Goal: Information Seeking & Learning: Learn about a topic

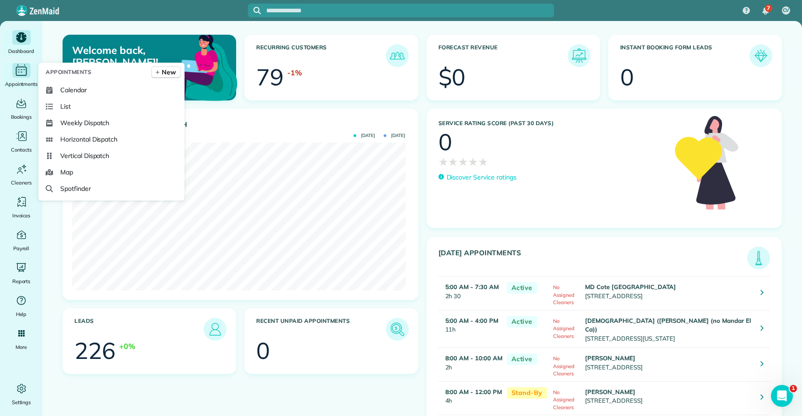
click at [24, 74] on icon "Main" at bounding box center [21, 70] width 14 height 14
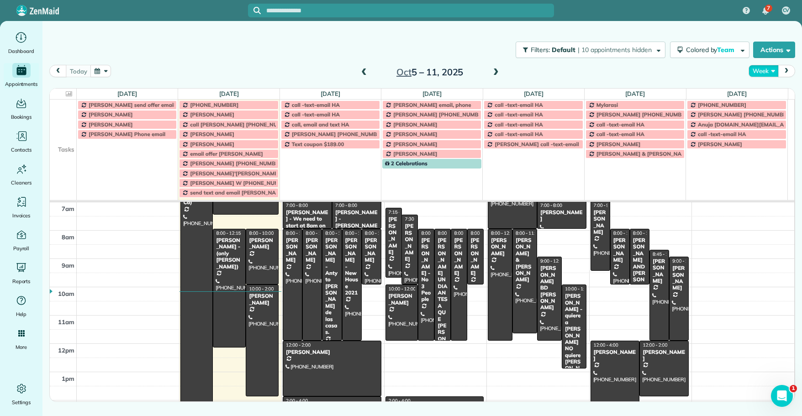
click at [763, 70] on button "Week" at bounding box center [764, 71] width 30 height 12
click at [761, 92] on link "Day" at bounding box center [785, 92] width 72 height 18
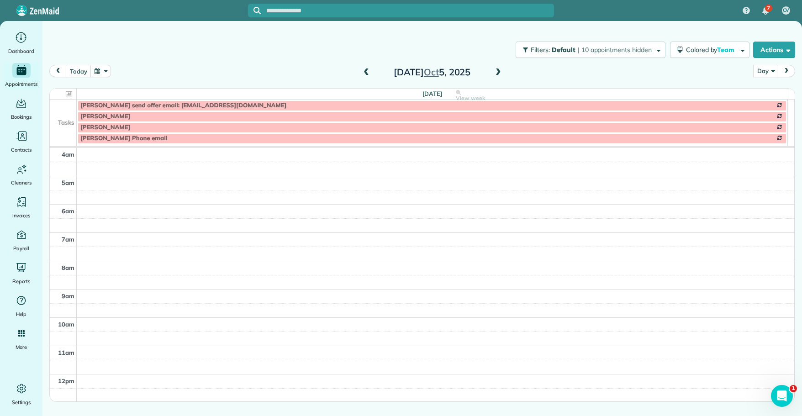
click at [497, 72] on span at bounding box center [498, 73] width 10 height 8
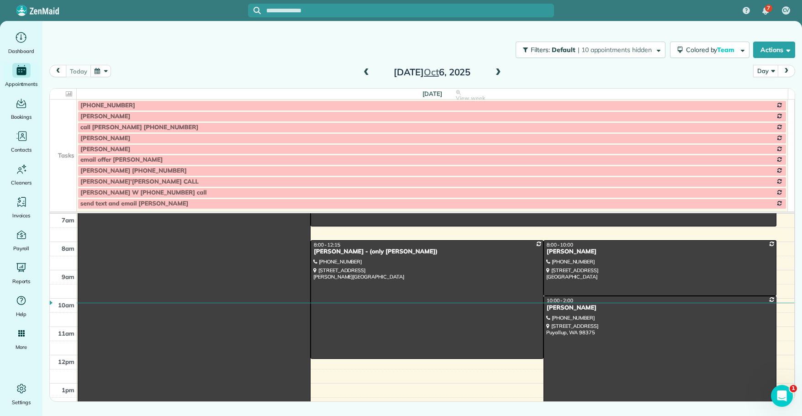
click at [497, 73] on span at bounding box center [498, 73] width 10 height 8
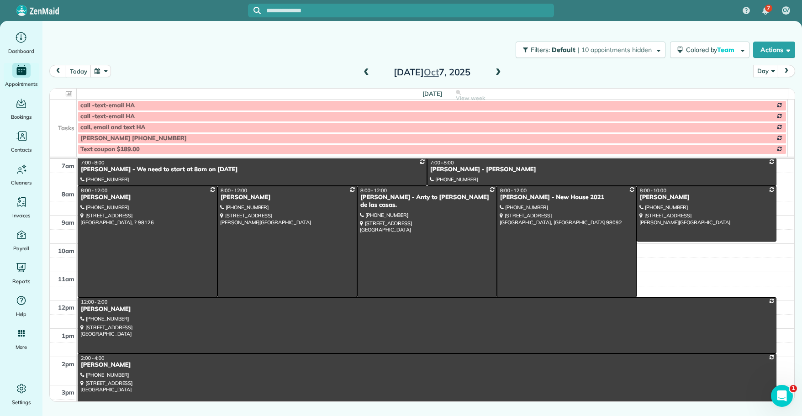
click at [63, 114] on td at bounding box center [63, 116] width 27 height 11
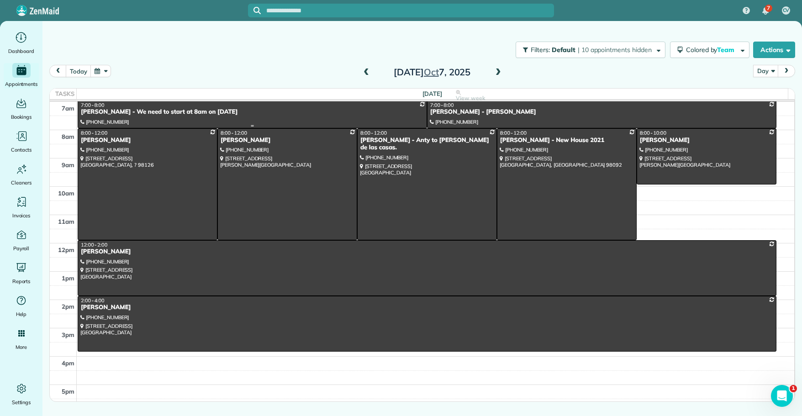
click at [94, 113] on div "[PERSON_NAME] - We need to start at 8am on [DATE]" at bounding box center [252, 112] width 344 height 8
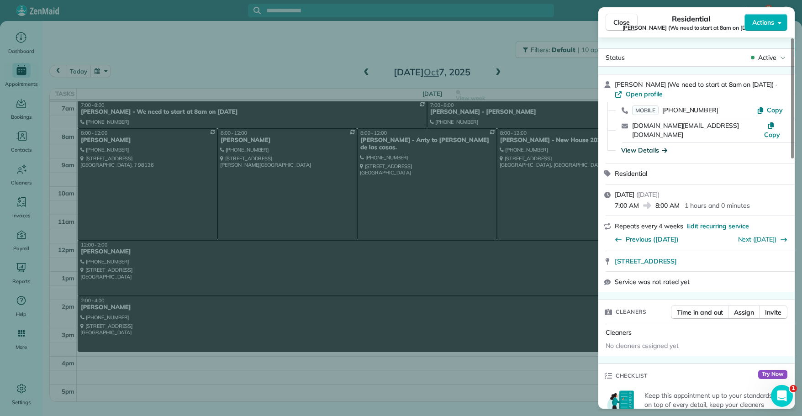
click at [630, 146] on div "View Details" at bounding box center [644, 150] width 46 height 9
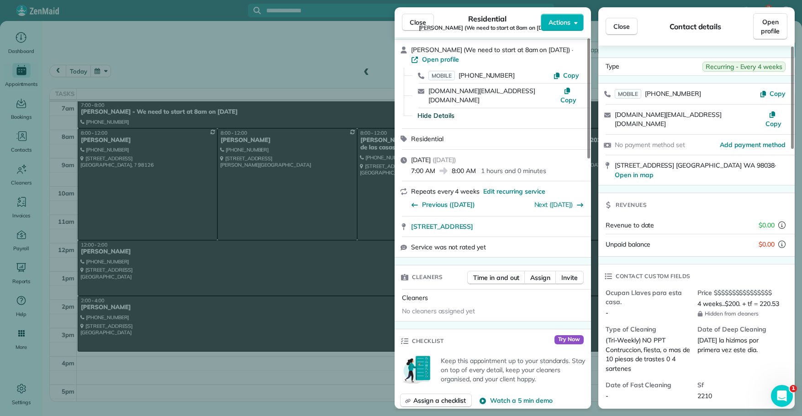
scroll to position [37, 0]
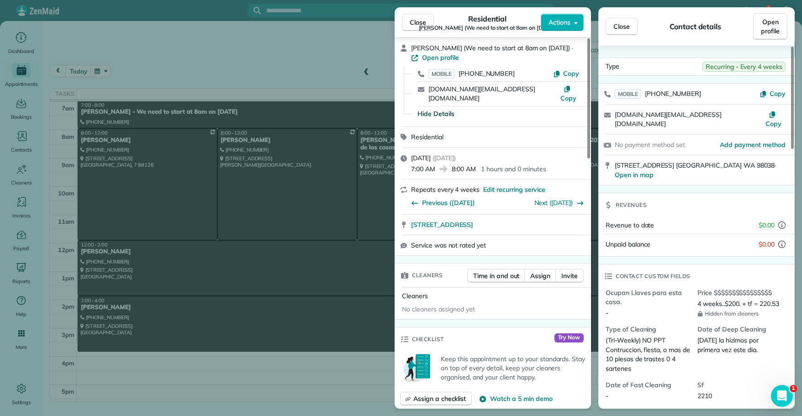
click at [668, 288] on span "Ocupan Llaves para esta casa." at bounding box center [648, 297] width 85 height 18
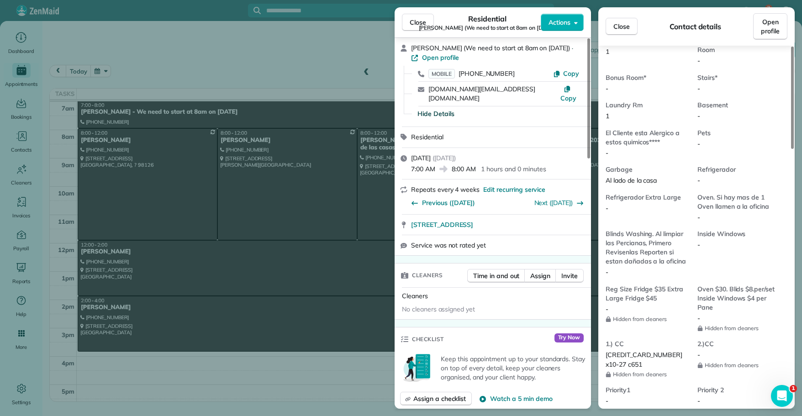
scroll to position [585, 0]
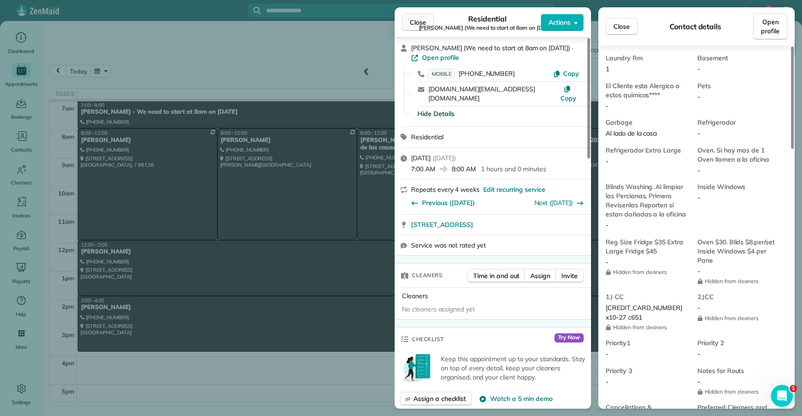
click at [414, 22] on span "Close" at bounding box center [418, 22] width 16 height 9
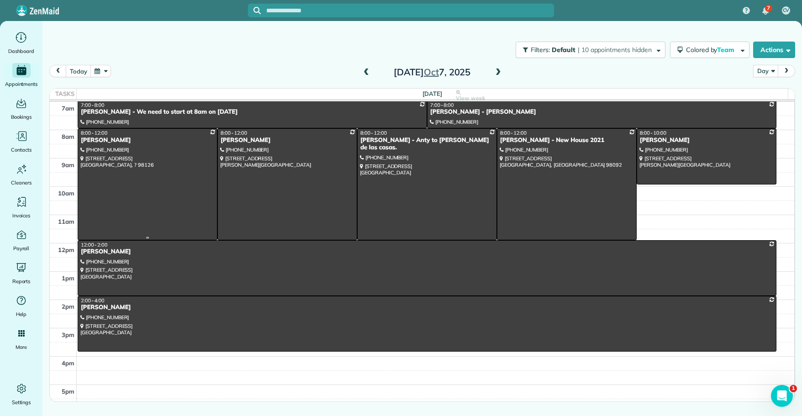
click at [104, 144] on div at bounding box center [147, 184] width 139 height 111
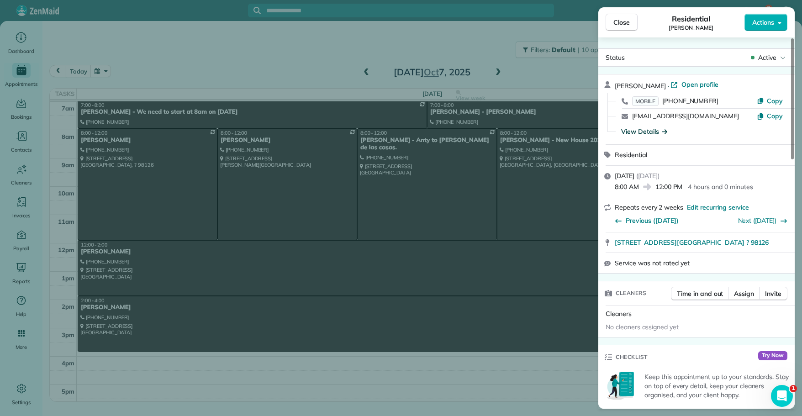
click at [631, 133] on div "View Details" at bounding box center [644, 131] width 46 height 9
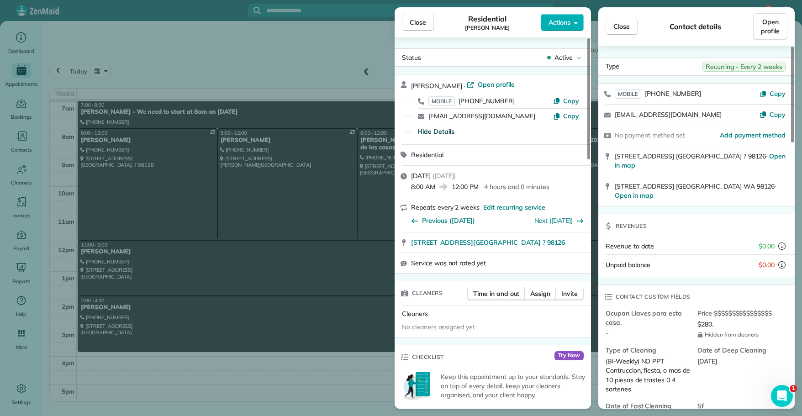
scroll to position [18, 0]
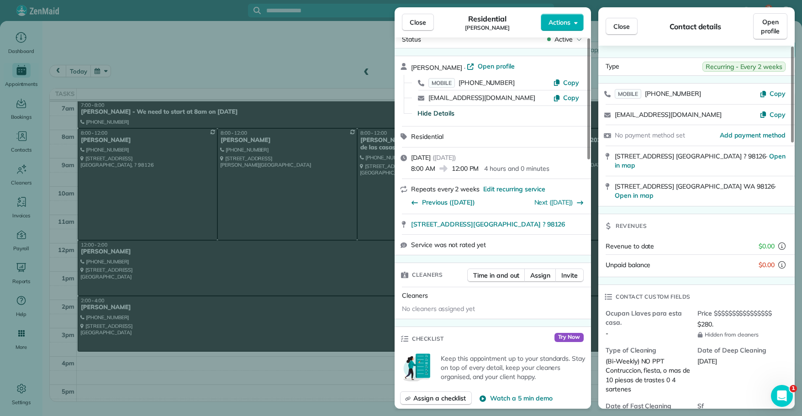
click at [665, 214] on div "Revenues" at bounding box center [696, 226] width 196 height 24
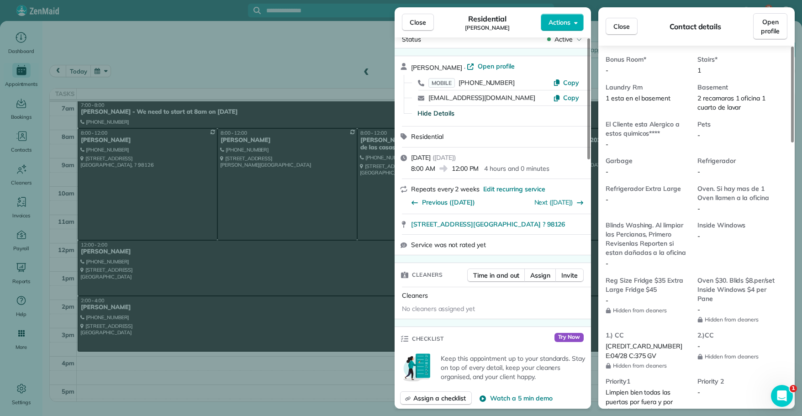
scroll to position [694, 0]
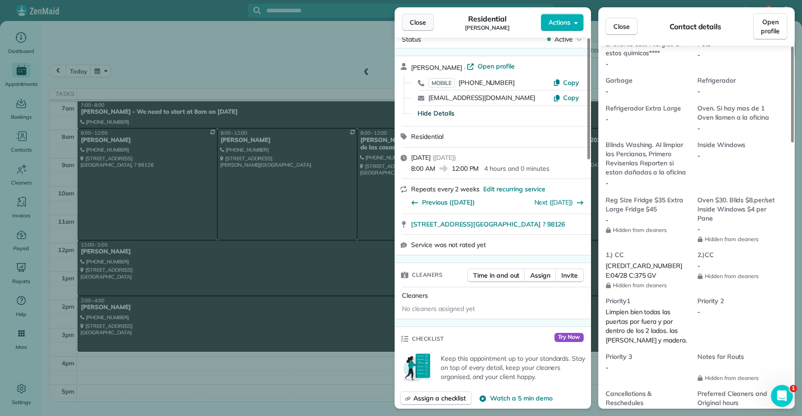
click at [416, 23] on span "Close" at bounding box center [418, 22] width 16 height 9
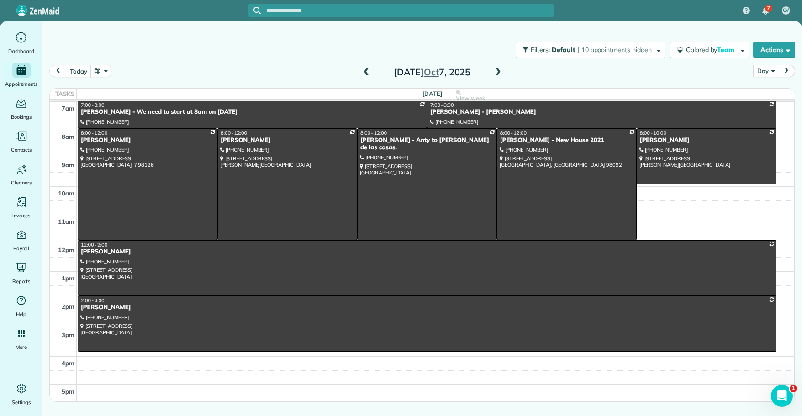
click at [243, 141] on div "[PERSON_NAME]" at bounding box center [287, 141] width 134 height 8
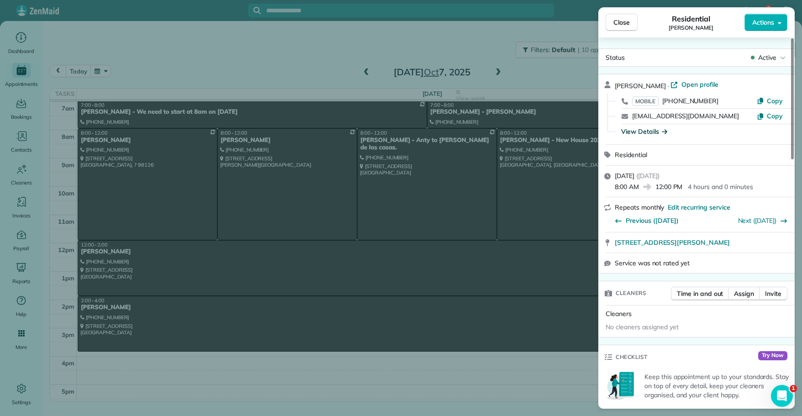
drag, startPoint x: 648, startPoint y: 130, endPoint x: 634, endPoint y: 131, distance: 14.2
click at [634, 131] on div "View Details" at bounding box center [644, 131] width 46 height 9
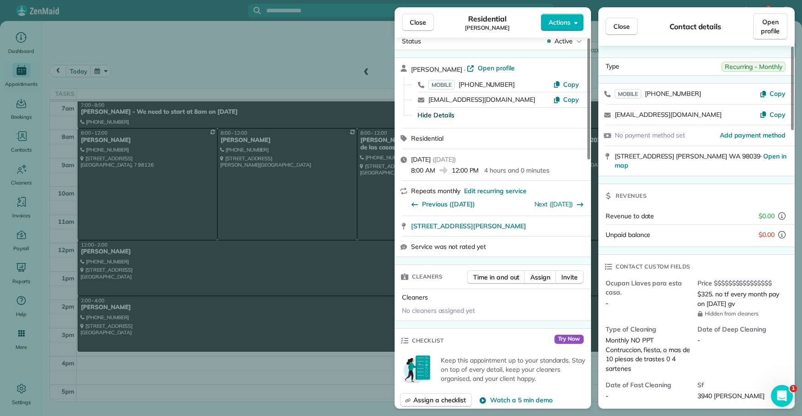
scroll to position [18, 0]
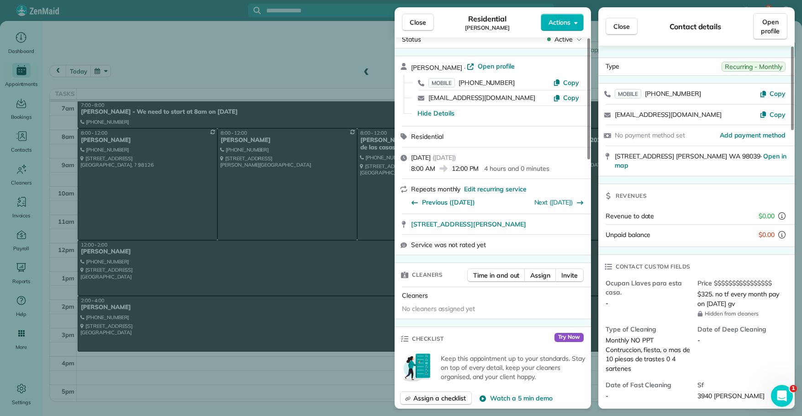
click at [651, 126] on div "No payment method set Add payment method" at bounding box center [696, 135] width 196 height 21
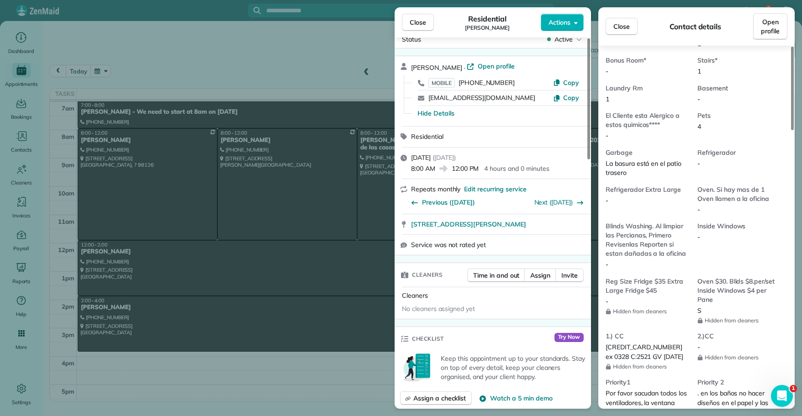
scroll to position [585, 0]
click at [418, 23] on span "Close" at bounding box center [418, 22] width 16 height 9
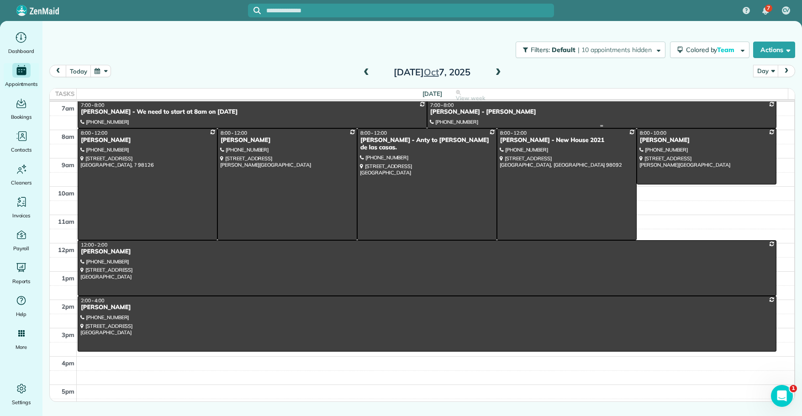
click at [453, 111] on div "[PERSON_NAME] - [PERSON_NAME]" at bounding box center [602, 112] width 344 height 8
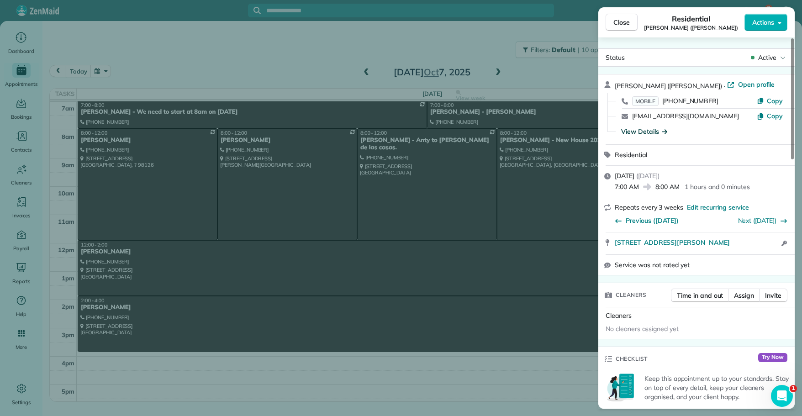
click at [640, 130] on div "View Details" at bounding box center [644, 131] width 46 height 9
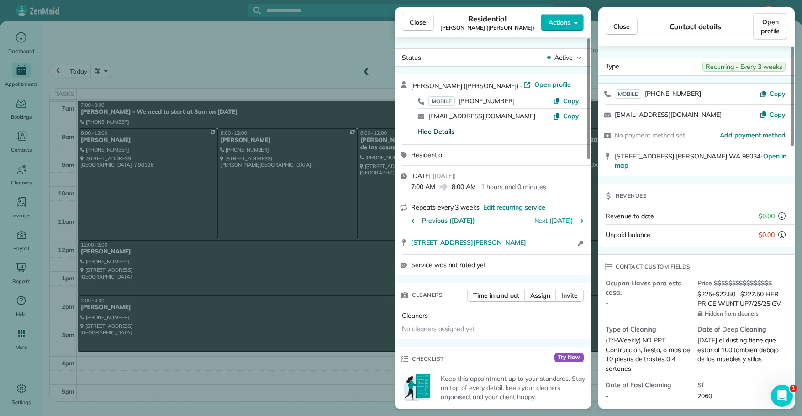
click at [725, 143] on div "No payment method set Add payment method" at bounding box center [696, 135] width 196 height 21
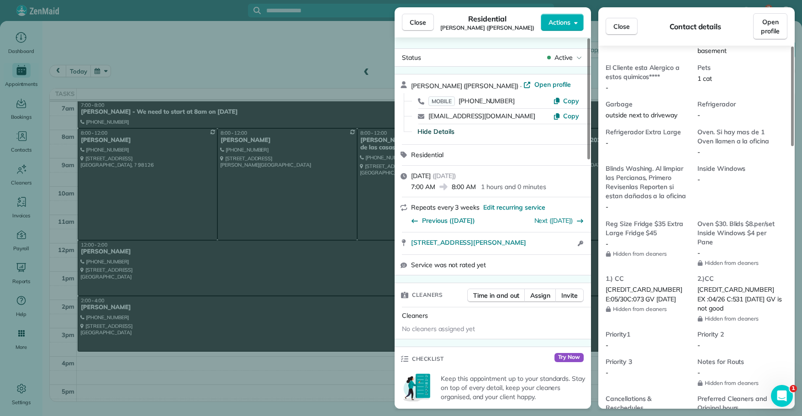
scroll to position [640, 0]
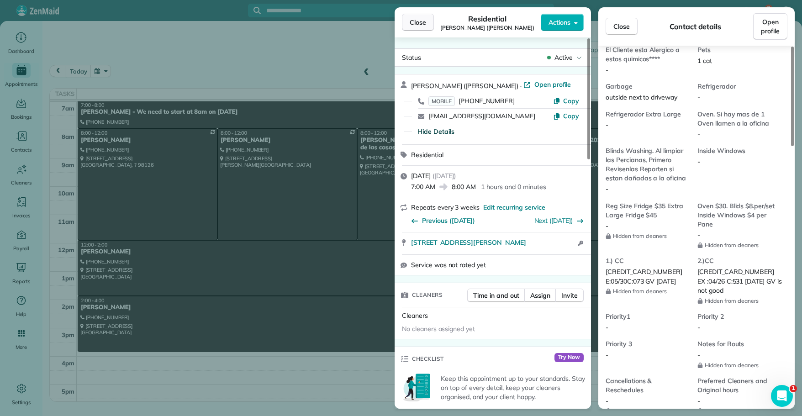
click at [417, 24] on span "Close" at bounding box center [418, 22] width 16 height 9
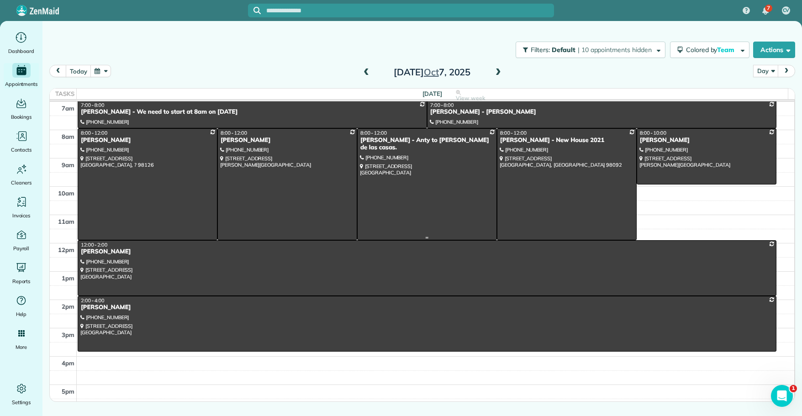
click at [379, 139] on div "[PERSON_NAME] - Anty to [PERSON_NAME] de las casas." at bounding box center [427, 145] width 134 height 16
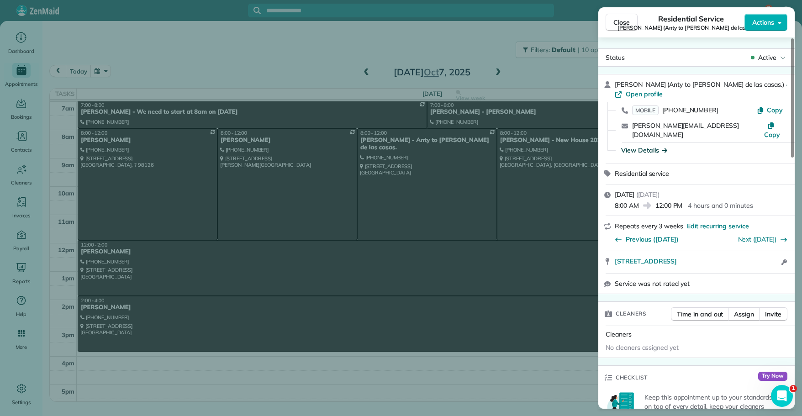
click at [644, 146] on div "View Details" at bounding box center [644, 150] width 46 height 9
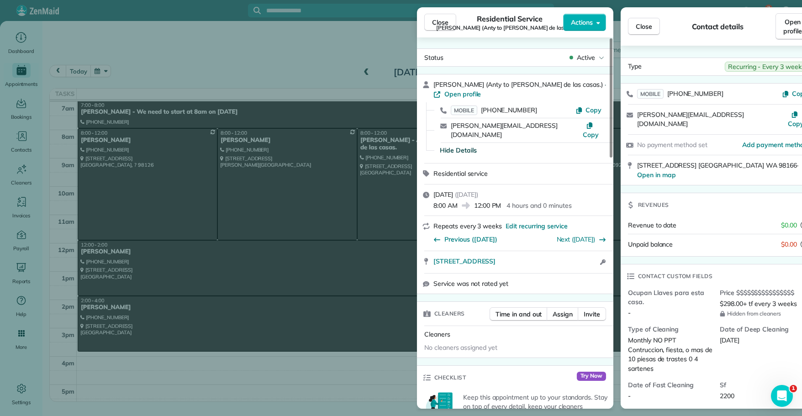
click at [644, 131] on div "Close Residential Service [PERSON_NAME] (Anty to [PERSON_NAME] de las casas.) A…" at bounding box center [401, 208] width 802 height 416
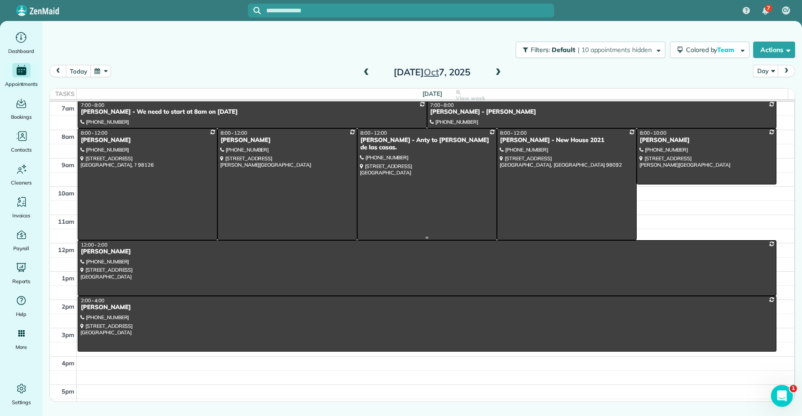
click at [379, 140] on div "[PERSON_NAME] - Anty to [PERSON_NAME] de las casas." at bounding box center [427, 145] width 134 height 16
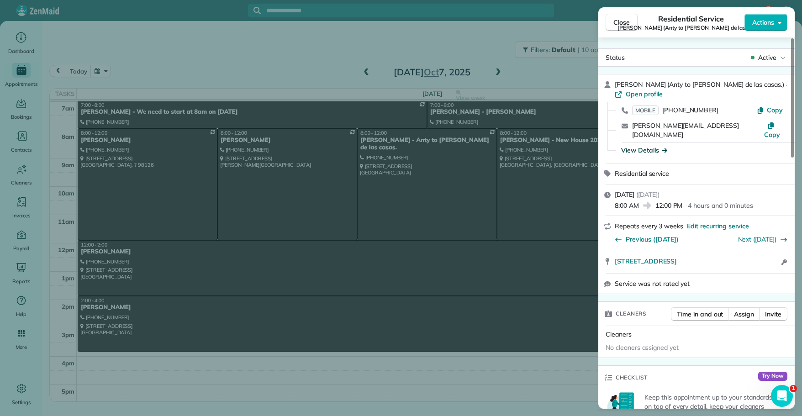
click at [643, 146] on div "View Details" at bounding box center [644, 150] width 46 height 9
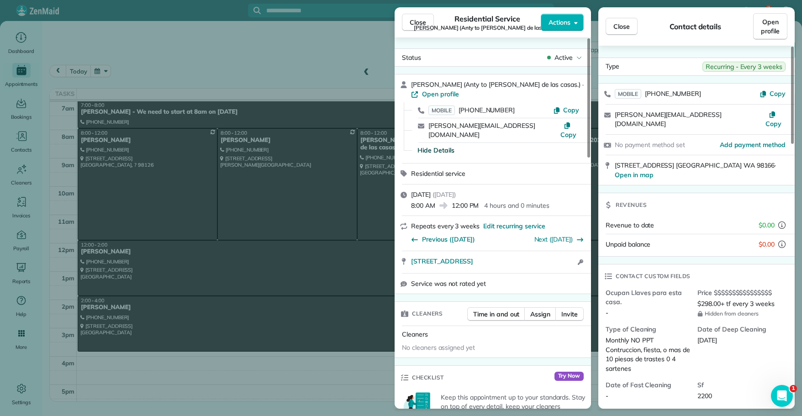
click at [667, 171] on div "[STREET_ADDRESS] · Open in map" at bounding box center [696, 170] width 196 height 30
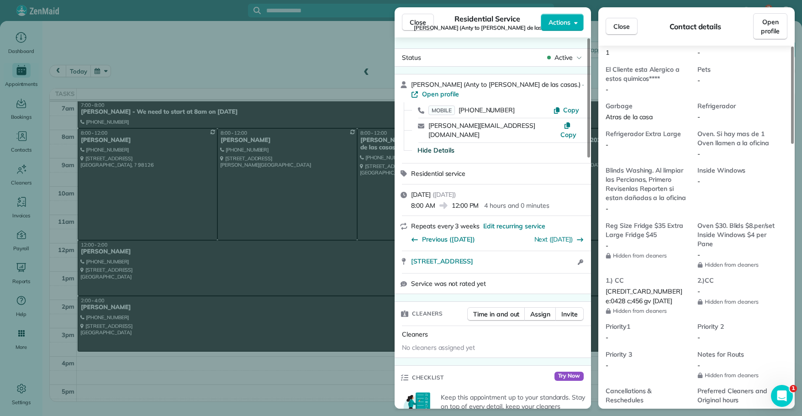
scroll to position [694, 0]
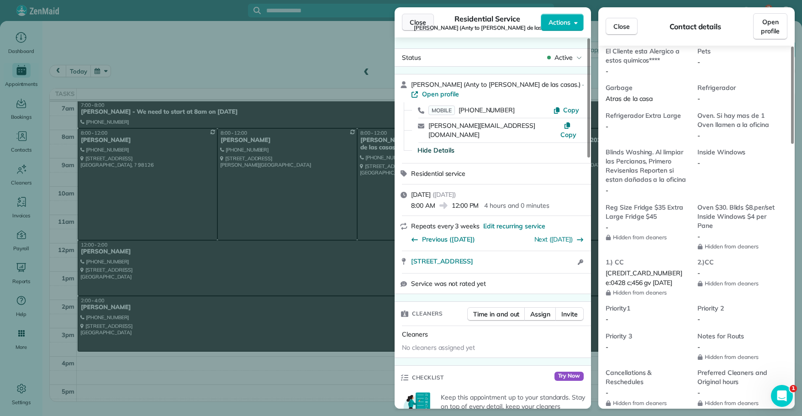
click at [417, 25] on span "Close" at bounding box center [418, 22] width 16 height 9
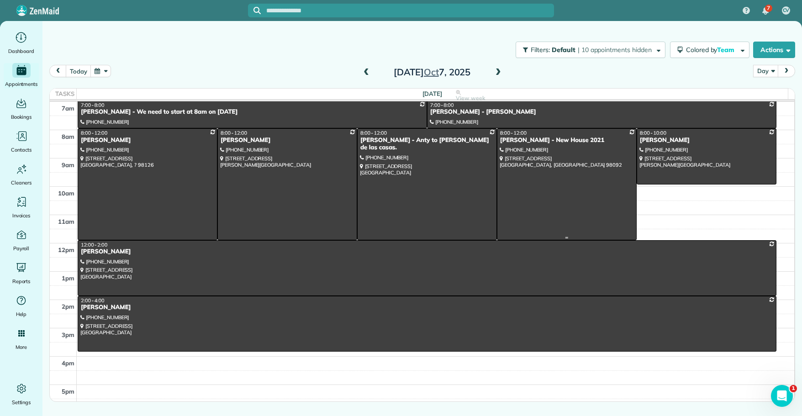
click at [534, 137] on div "[PERSON_NAME] - New House 2021" at bounding box center [567, 141] width 134 height 8
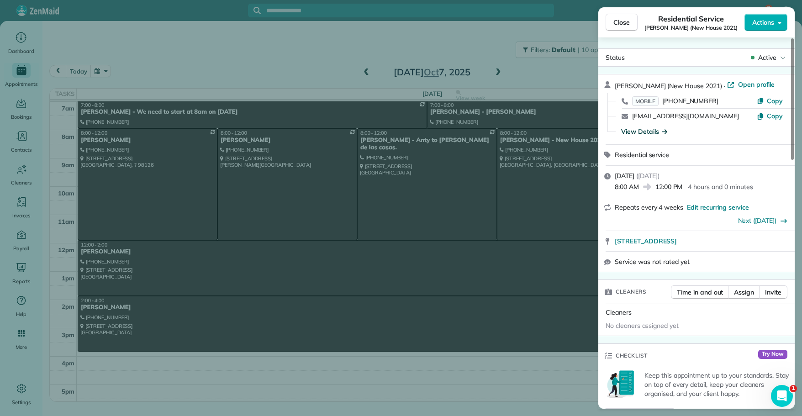
click at [646, 132] on div "View Details" at bounding box center [644, 131] width 46 height 9
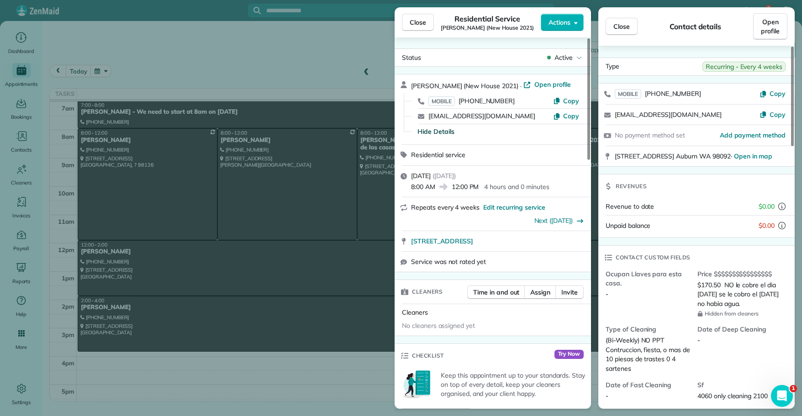
scroll to position [18, 0]
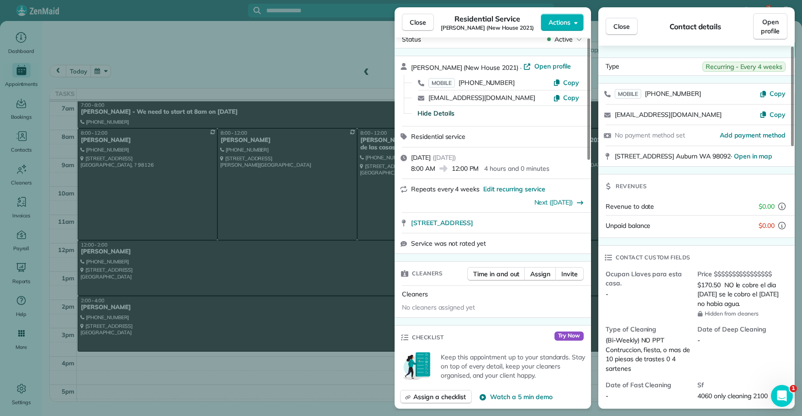
click at [684, 185] on div "Revenues" at bounding box center [696, 187] width 196 height 24
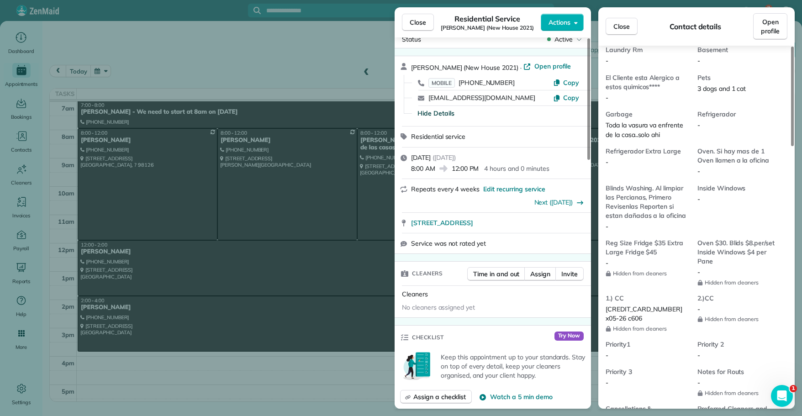
scroll to position [621, 0]
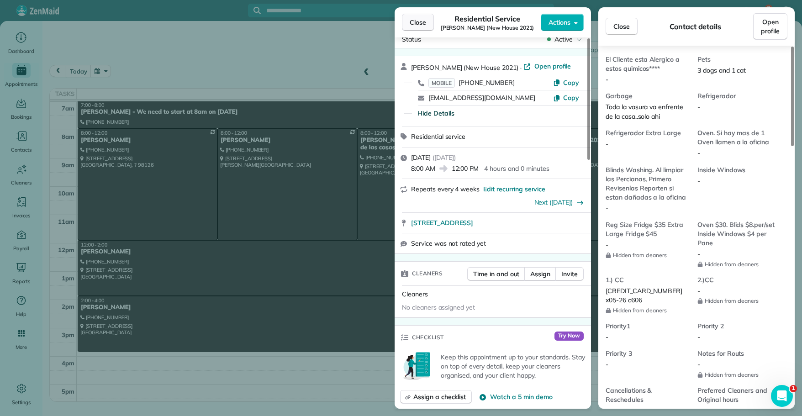
click at [417, 23] on span "Close" at bounding box center [418, 22] width 16 height 9
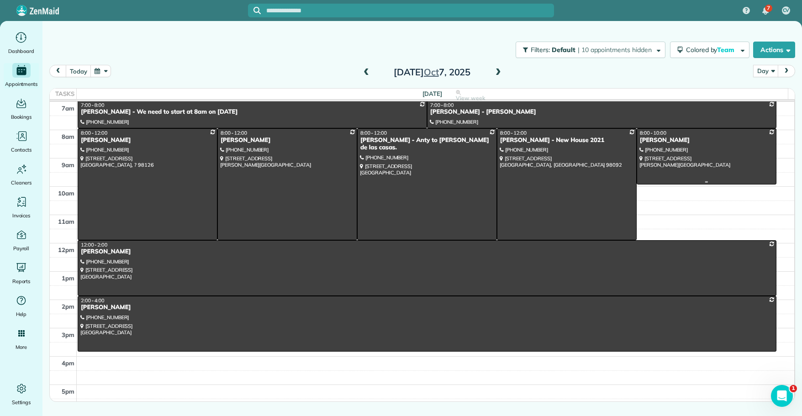
click at [653, 139] on div "[PERSON_NAME]" at bounding box center [707, 141] width 134 height 8
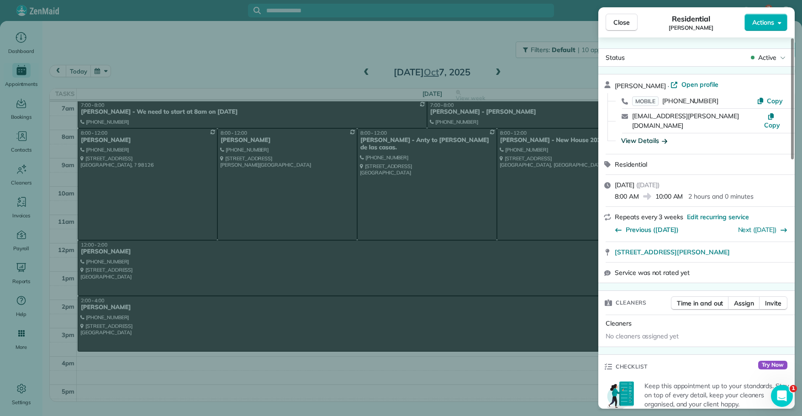
click at [640, 136] on div "View Details" at bounding box center [644, 140] width 46 height 9
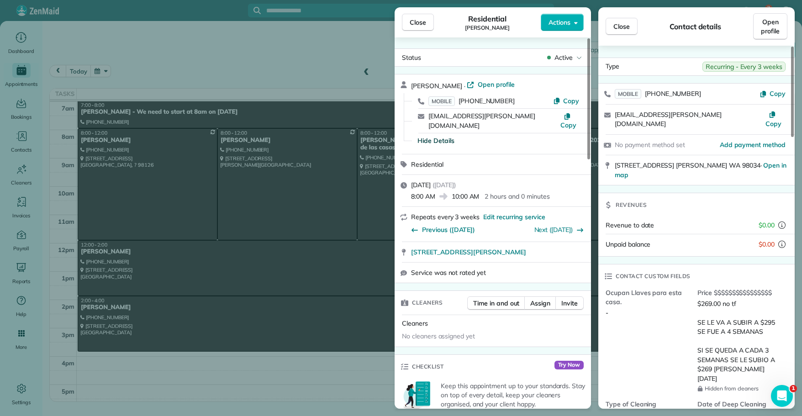
scroll to position [18, 0]
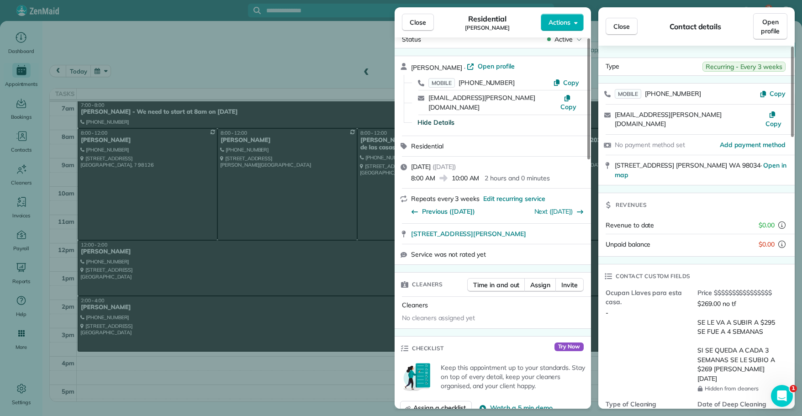
click at [711, 312] on span "$269.00 no tf SE LE VA A SUBIR A $295 SE FUE A 4 SEMANAS SI SE QUEDA A CADA 3 S…" at bounding box center [737, 341] width 79 height 83
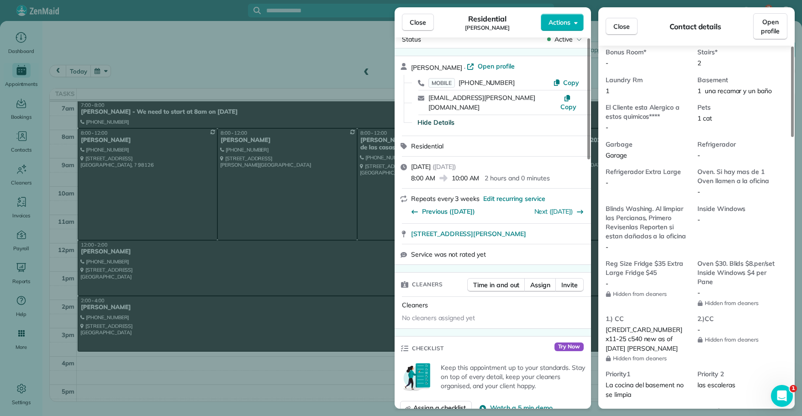
scroll to position [658, 0]
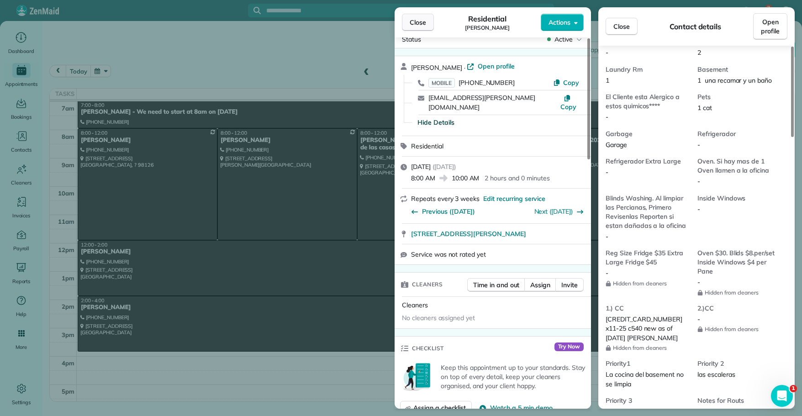
click at [418, 24] on span "Close" at bounding box center [418, 22] width 16 height 9
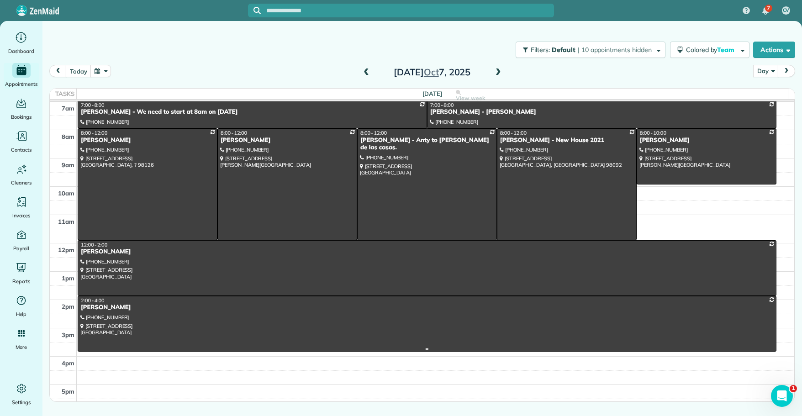
click at [98, 313] on div at bounding box center [427, 323] width 698 height 55
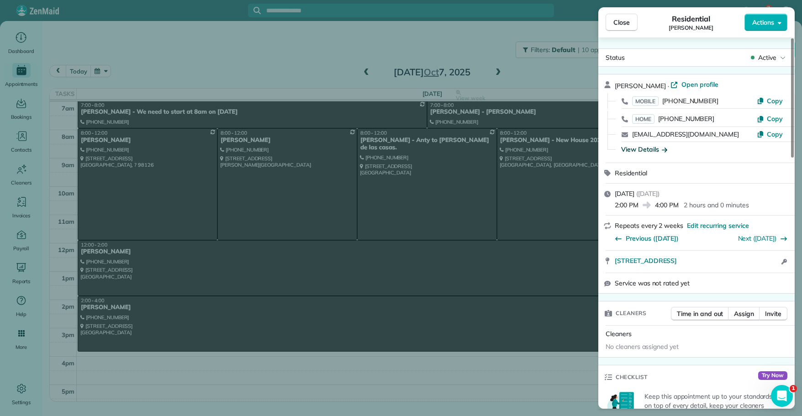
drag, startPoint x: 631, startPoint y: 151, endPoint x: 626, endPoint y: 148, distance: 5.6
click at [626, 148] on div "View Details" at bounding box center [644, 149] width 46 height 9
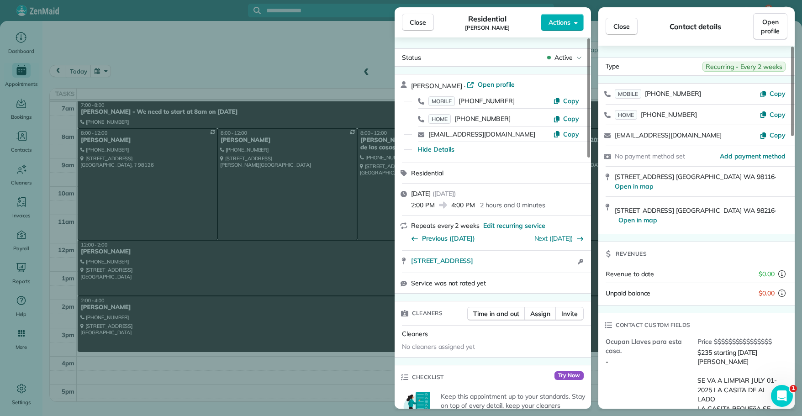
click at [725, 206] on span "[STREET_ADDRESS] ·" at bounding box center [695, 210] width 161 height 8
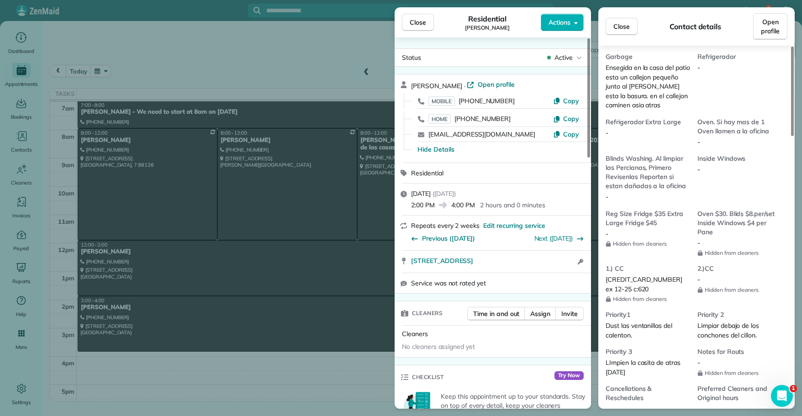
scroll to position [804, 0]
click at [425, 25] on span "Close" at bounding box center [418, 22] width 16 height 9
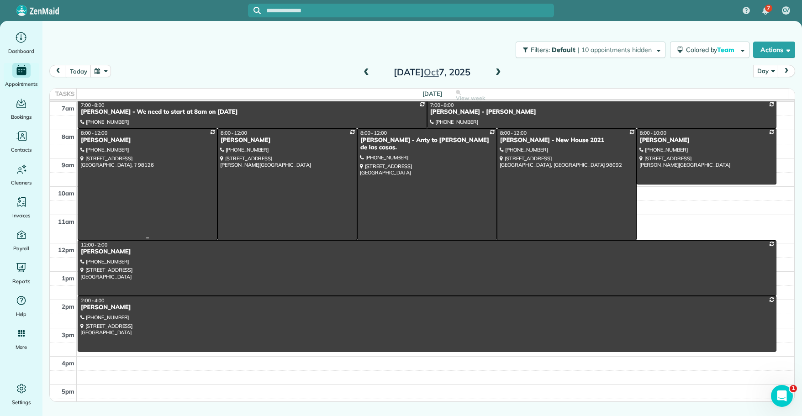
click at [92, 138] on div "[PERSON_NAME]" at bounding box center [147, 141] width 134 height 8
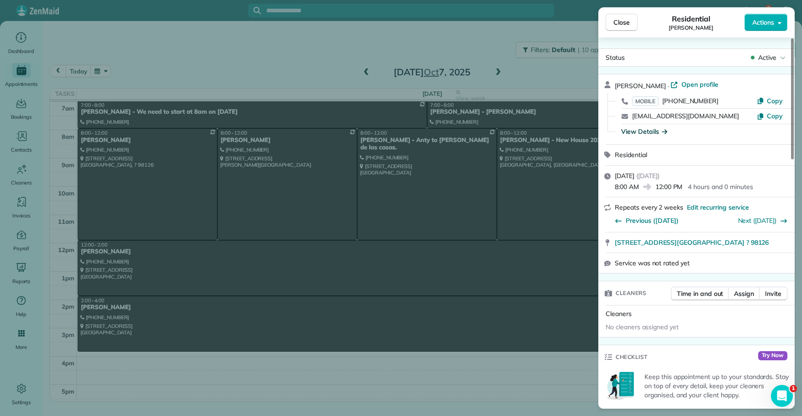
click at [645, 131] on div "View Details" at bounding box center [644, 131] width 46 height 9
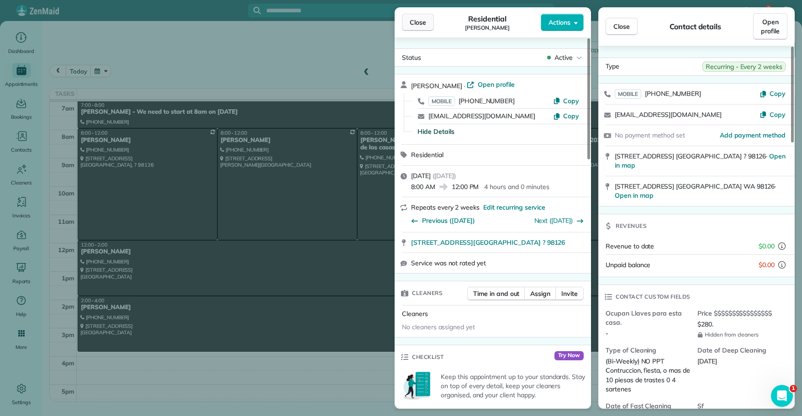
click at [415, 26] on span "Close" at bounding box center [418, 22] width 16 height 9
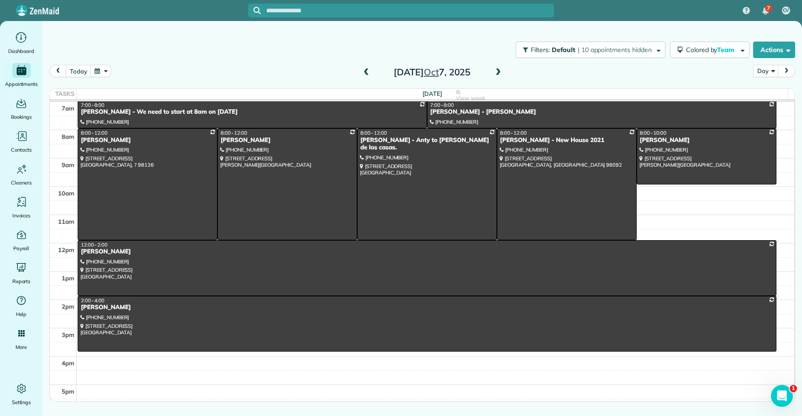
click at [367, 73] on span at bounding box center [366, 73] width 10 height 8
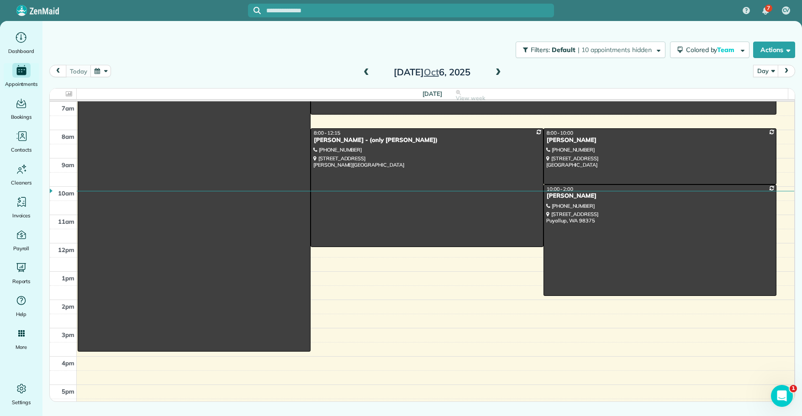
click at [367, 73] on span at bounding box center [366, 73] width 10 height 8
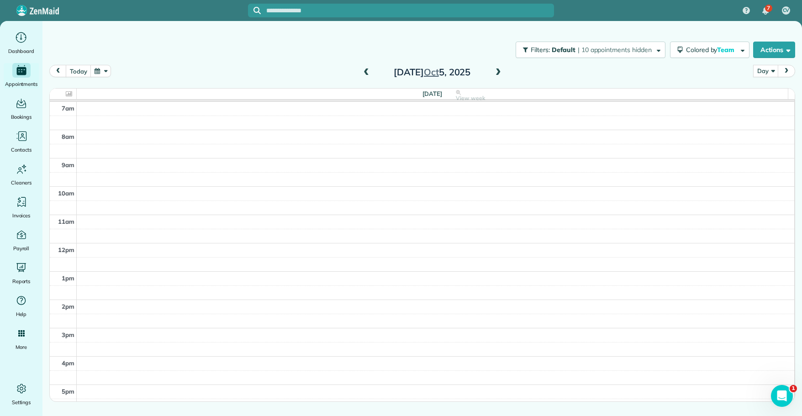
click at [367, 73] on span at bounding box center [366, 73] width 10 height 8
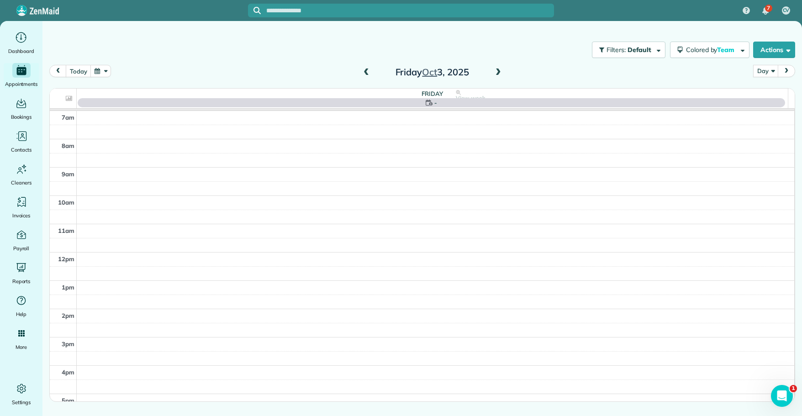
click at [367, 73] on span at bounding box center [366, 73] width 10 height 8
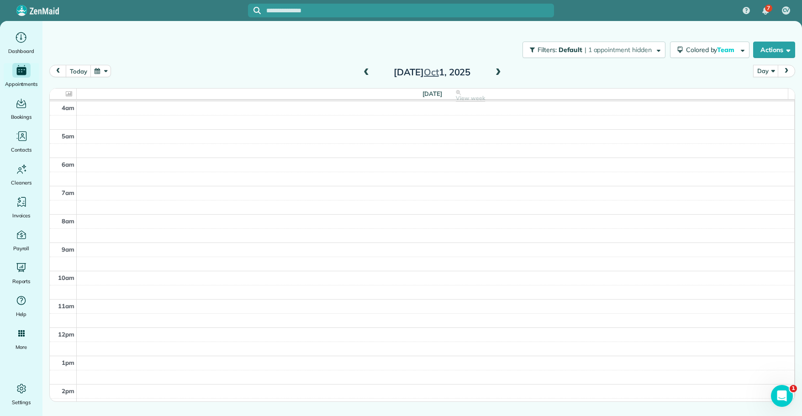
click at [501, 72] on span at bounding box center [498, 73] width 10 height 8
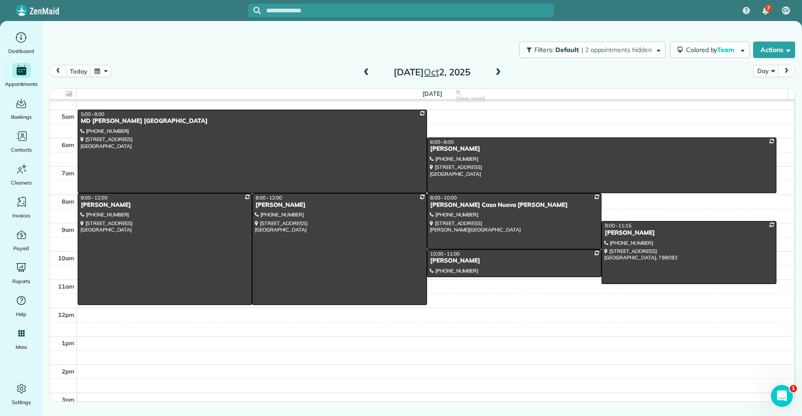
scroll to position [11, 0]
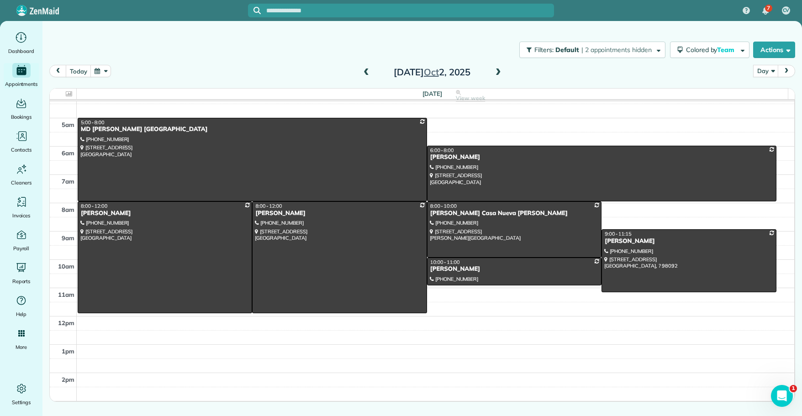
click at [497, 74] on span at bounding box center [498, 73] width 10 height 8
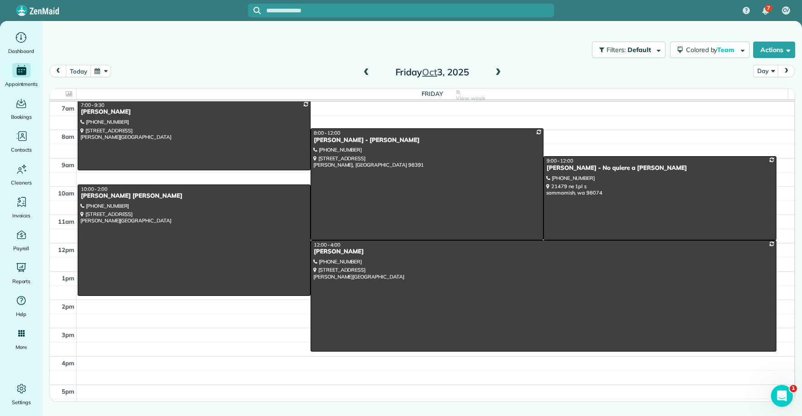
click at [365, 75] on span at bounding box center [366, 73] width 10 height 8
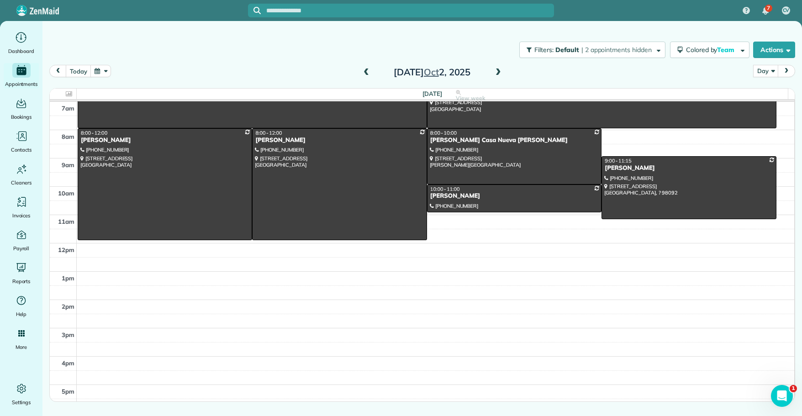
click at [367, 73] on span at bounding box center [366, 73] width 10 height 8
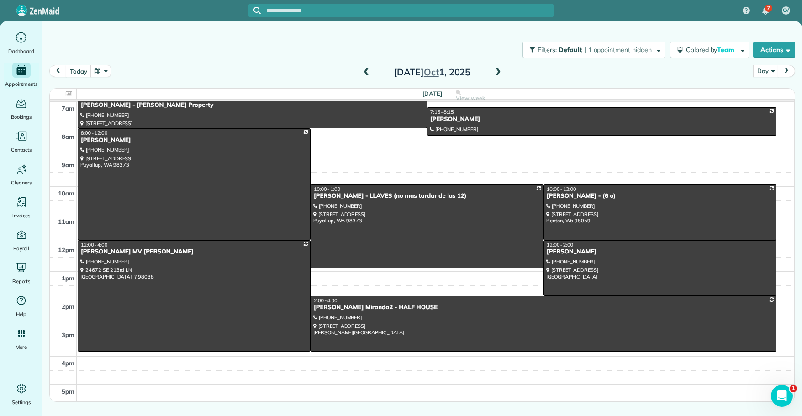
click at [572, 252] on div "[PERSON_NAME]" at bounding box center [659, 252] width 227 height 8
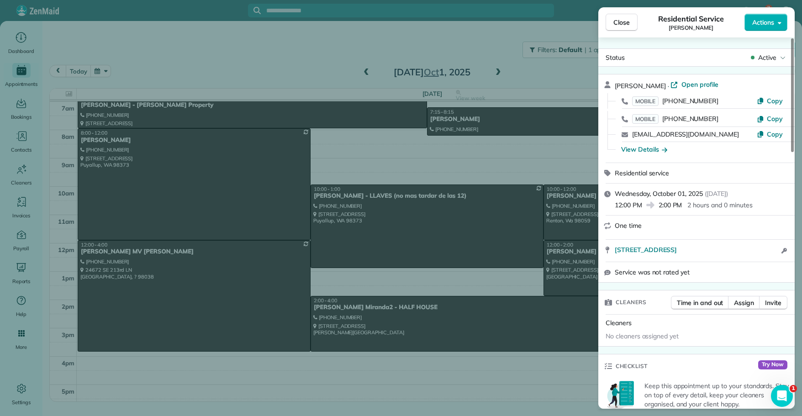
click at [499, 71] on div "Close Residential Service [PERSON_NAME] Actions Status Active [PERSON_NAME] · O…" at bounding box center [401, 208] width 802 height 416
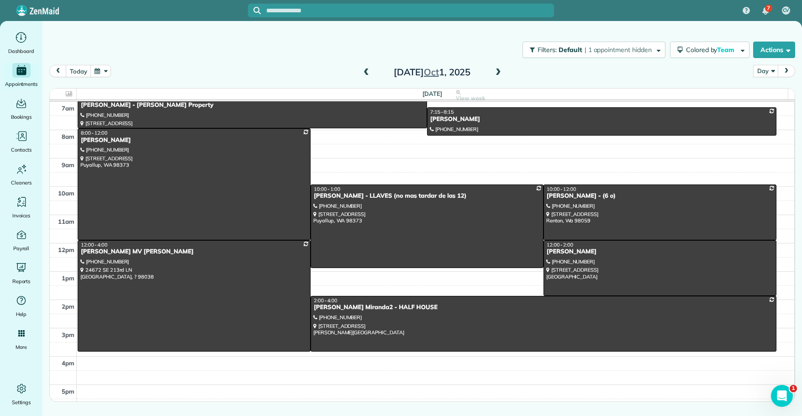
click at [496, 70] on span at bounding box center [498, 73] width 10 height 8
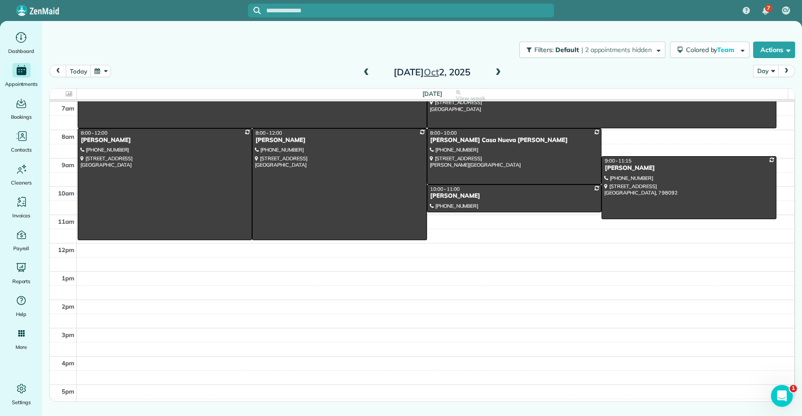
click at [769, 74] on button "Day" at bounding box center [765, 71] width 25 height 12
click at [773, 90] on link "Day" at bounding box center [790, 92] width 72 height 18
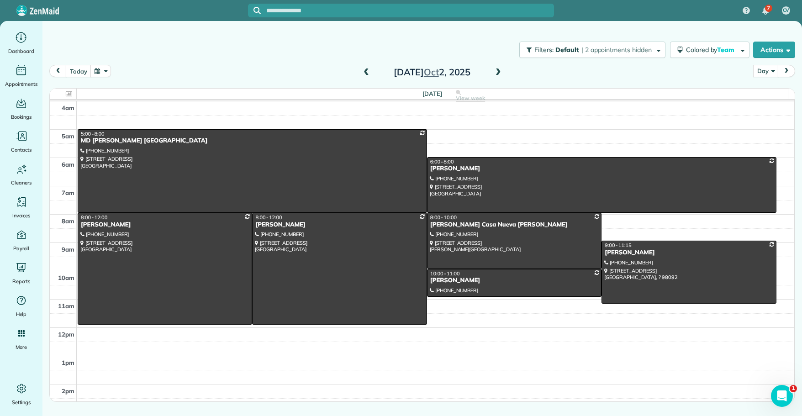
click at [498, 72] on span at bounding box center [498, 73] width 10 height 8
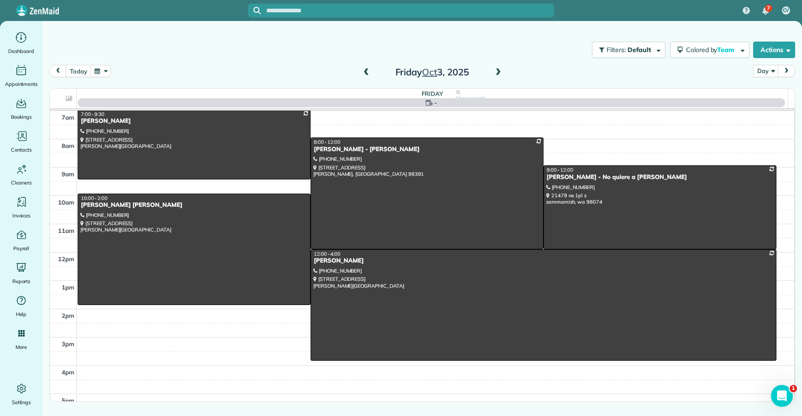
click at [498, 72] on span at bounding box center [498, 73] width 10 height 8
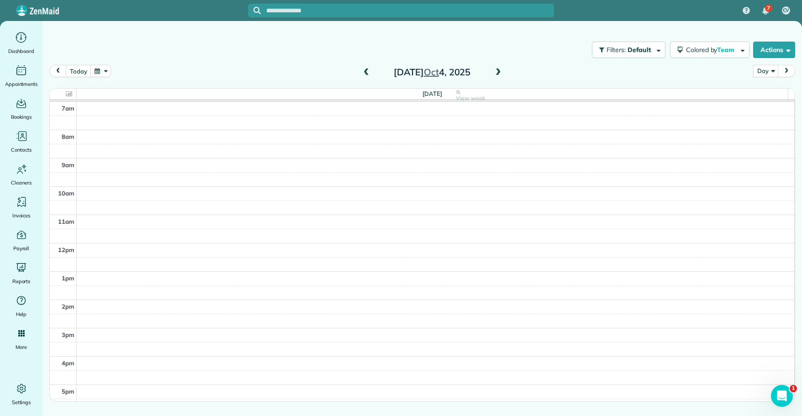
click at [498, 72] on span at bounding box center [498, 73] width 10 height 8
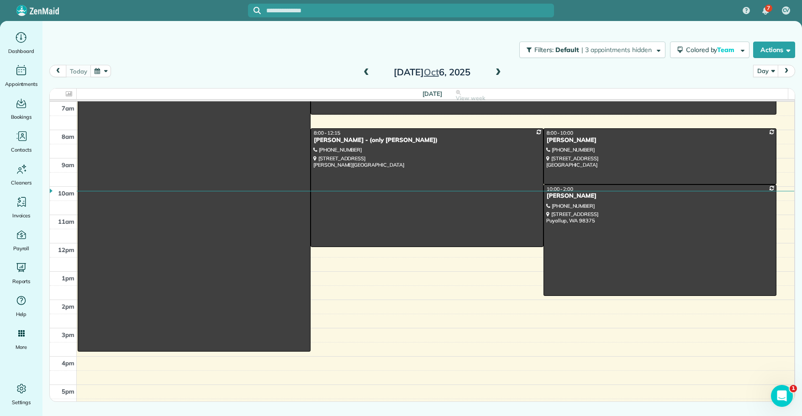
click at [498, 72] on span at bounding box center [498, 73] width 10 height 8
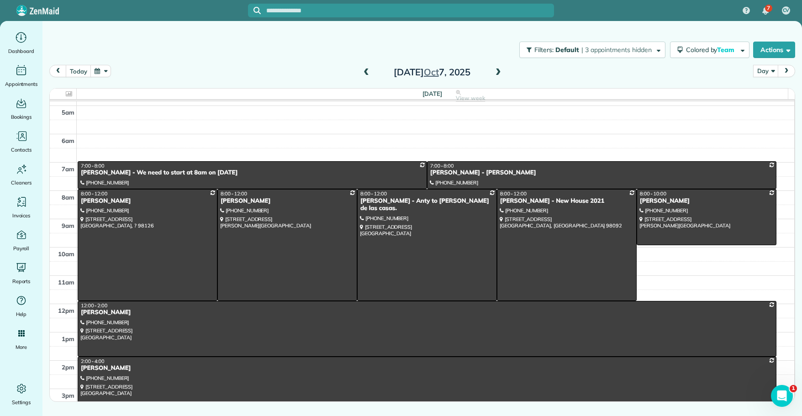
scroll to position [0, 0]
